Goal: Navigation & Orientation: Find specific page/section

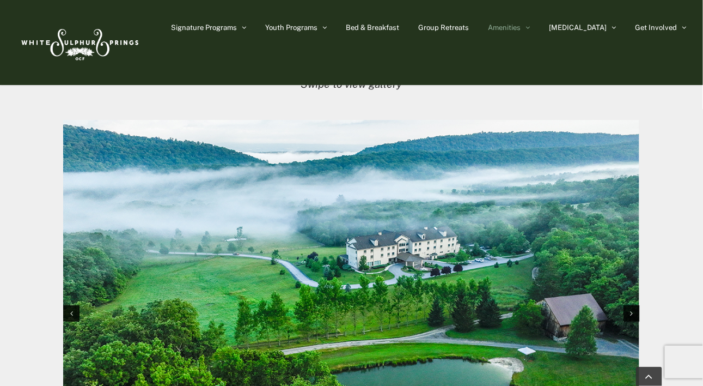
scroll to position [1035, 0]
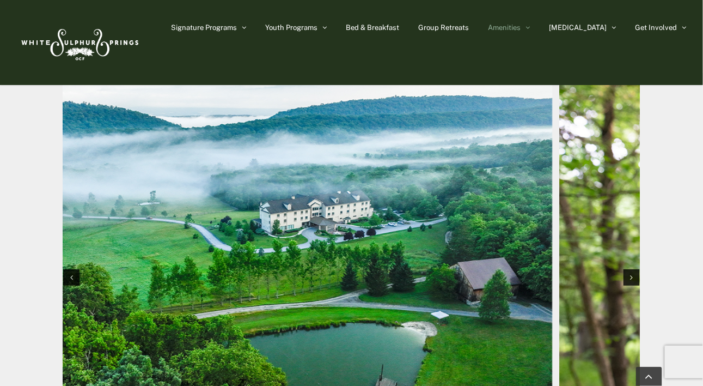
click at [289, 227] on img "1 / 10" at bounding box center [265, 276] width 576 height 384
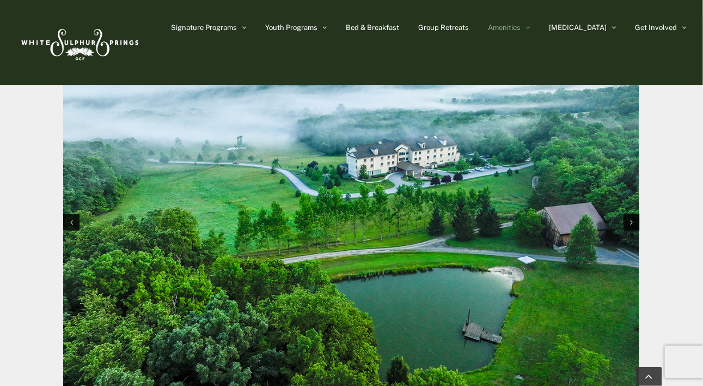
scroll to position [1089, 0]
click at [639, 227] on div "Next slide" at bounding box center [632, 223] width 16 height 16
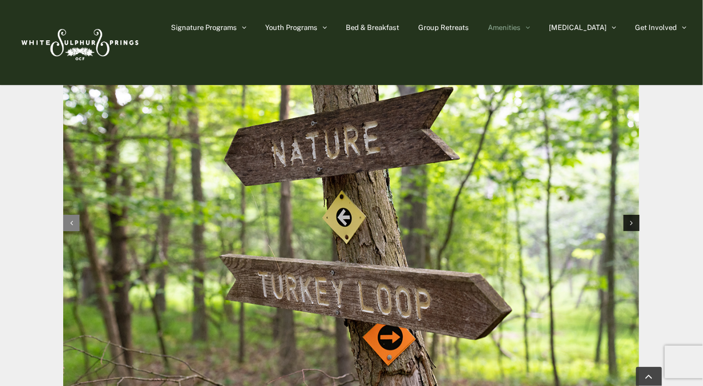
click at [65, 224] on div "Previous slide" at bounding box center [71, 223] width 16 height 16
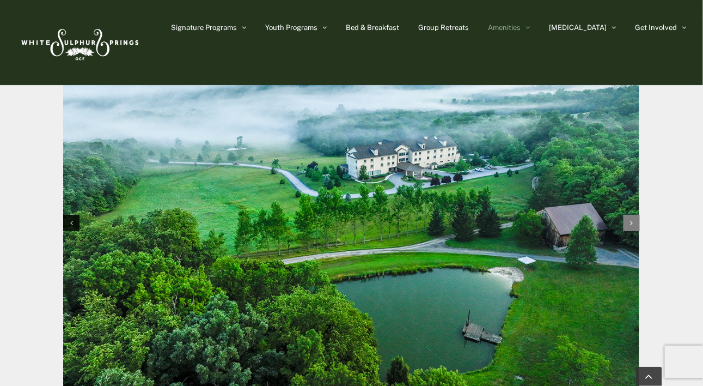
click at [630, 222] on div "Next slide" at bounding box center [632, 223] width 16 height 16
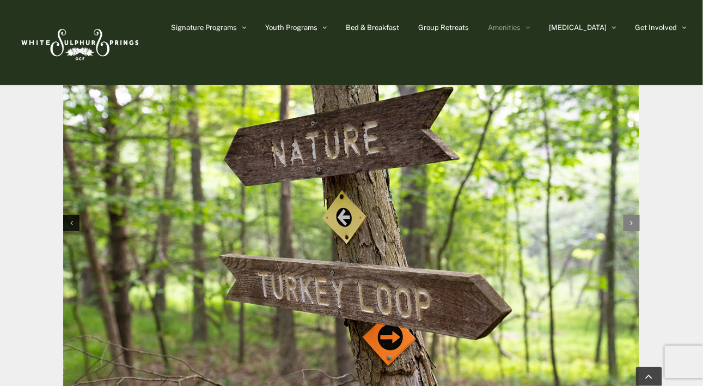
click at [630, 222] on div "Next slide" at bounding box center [632, 223] width 16 height 16
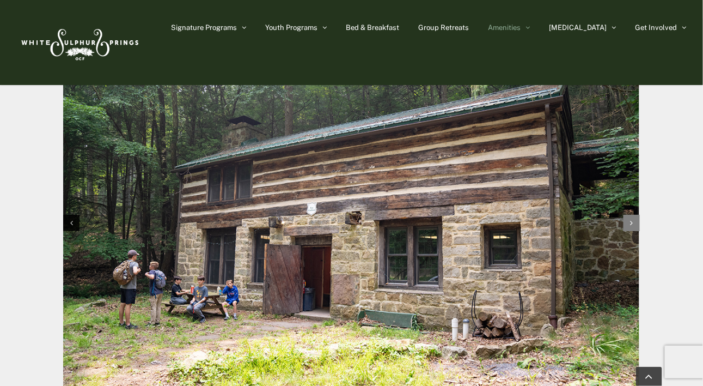
click at [630, 222] on div "Next slide" at bounding box center [632, 223] width 16 height 16
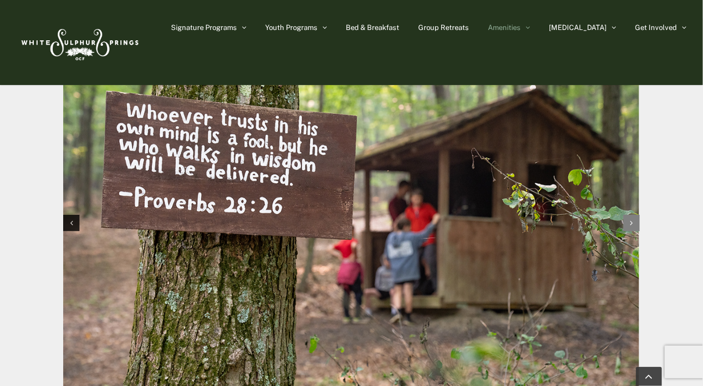
click at [630, 222] on div "Next slide" at bounding box center [632, 223] width 16 height 16
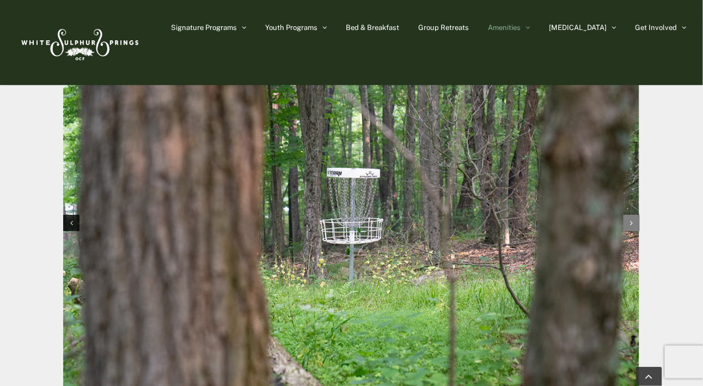
click at [630, 222] on div "Next slide" at bounding box center [632, 223] width 16 height 16
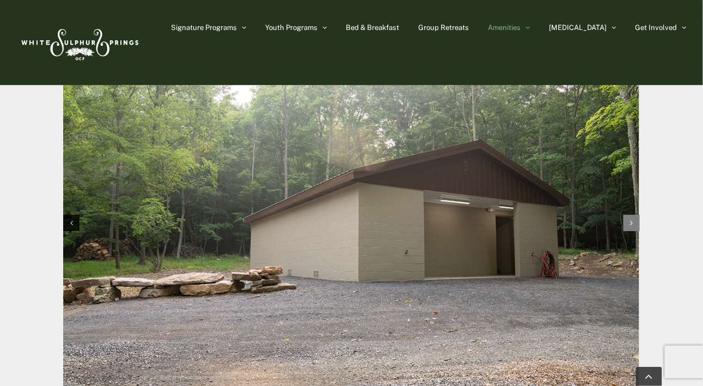
click at [630, 222] on div "Next slide" at bounding box center [632, 223] width 16 height 16
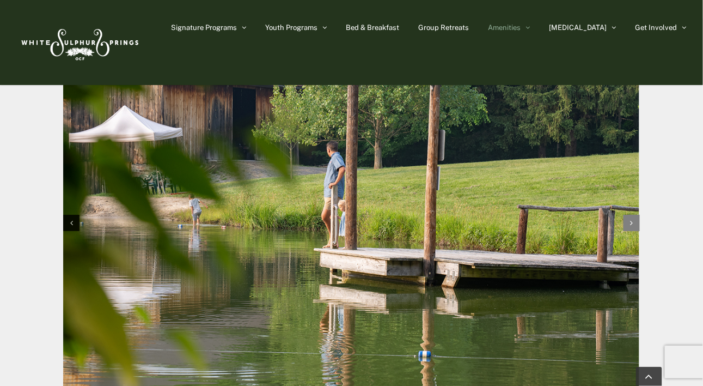
click at [630, 222] on div "Next slide" at bounding box center [632, 223] width 16 height 16
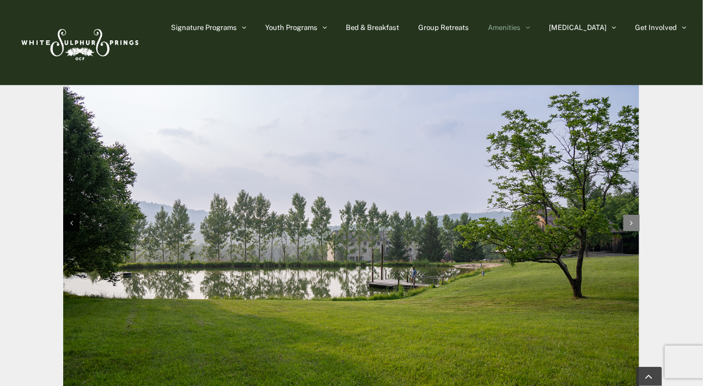
click at [630, 222] on div "Next slide" at bounding box center [632, 223] width 16 height 16
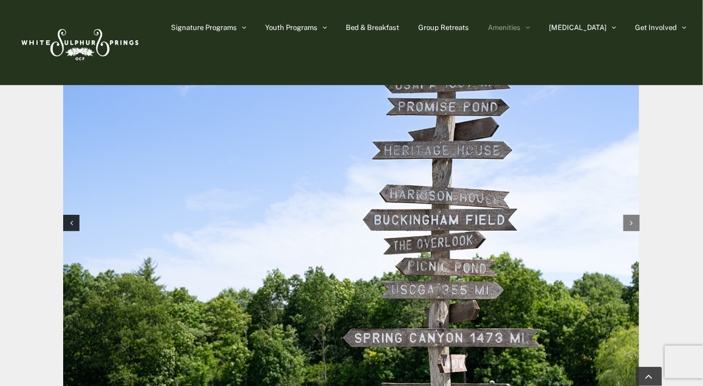
click at [630, 222] on div "Next slide" at bounding box center [632, 223] width 16 height 16
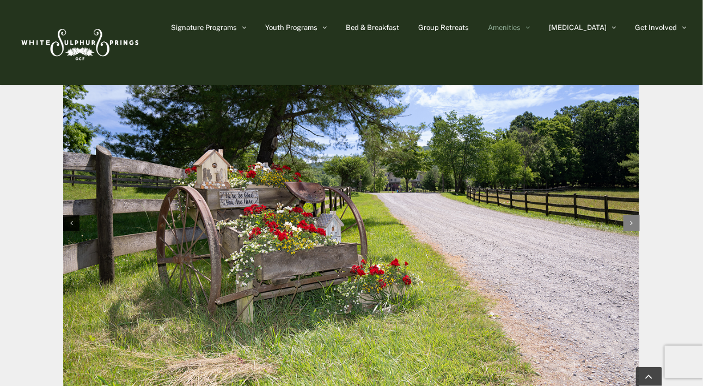
click at [630, 222] on div "Next slide" at bounding box center [632, 223] width 16 height 16
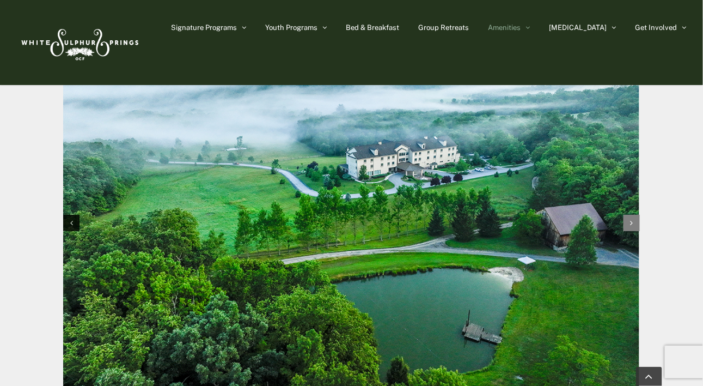
click at [630, 222] on div "Next slide" at bounding box center [632, 223] width 16 height 16
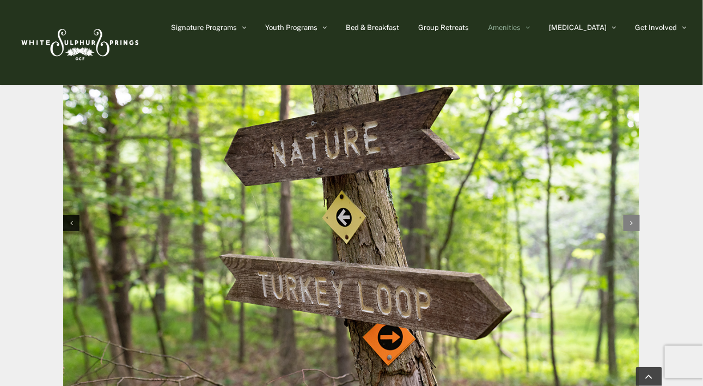
click at [630, 222] on div "Next slide" at bounding box center [632, 223] width 16 height 16
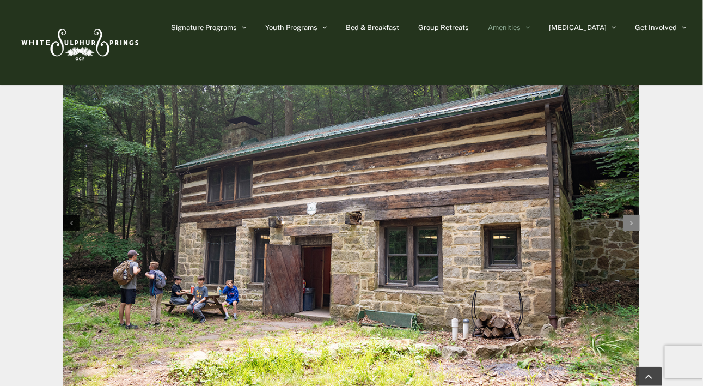
click at [630, 222] on div "Next slide" at bounding box center [632, 223] width 16 height 16
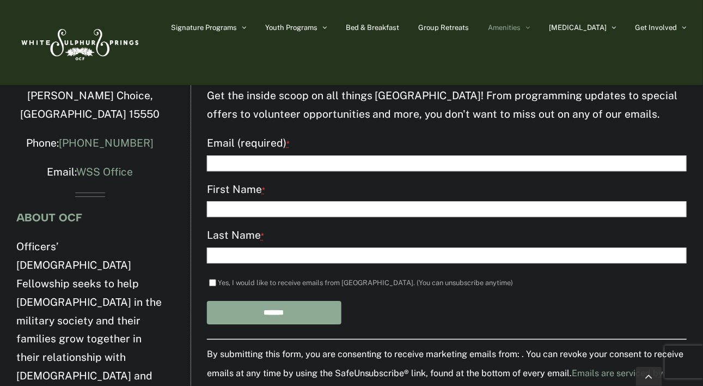
scroll to position [1948, 0]
